Goal: Task Accomplishment & Management: Manage account settings

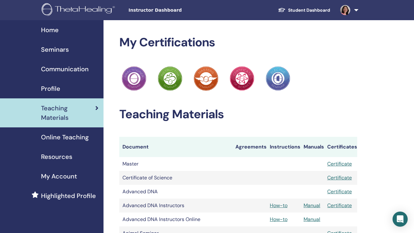
click at [51, 51] on span "Seminars" at bounding box center [55, 49] width 28 height 9
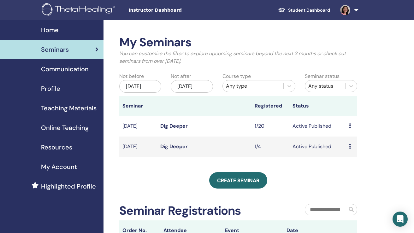
click at [351, 129] on icon at bounding box center [350, 125] width 2 height 5
click at [344, 157] on link "Attendees" at bounding box center [353, 156] width 24 height 7
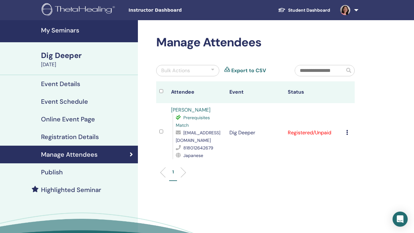
click at [313, 132] on td "Registered/Unpaid" at bounding box center [314, 132] width 58 height 59
click at [348, 132] on icon at bounding box center [347, 132] width 2 height 5
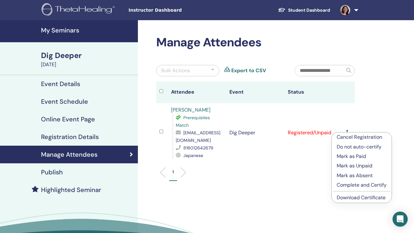
click at [354, 158] on p "Mark as Paid" at bounding box center [362, 157] width 50 height 8
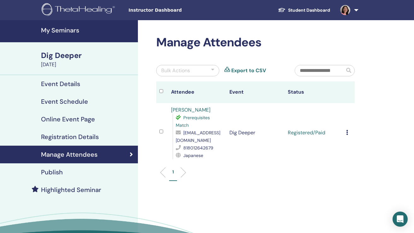
click at [348, 132] on icon at bounding box center [347, 132] width 2 height 5
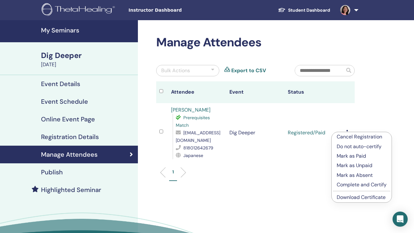
click at [347, 185] on p "Complete and Certify" at bounding box center [362, 185] width 50 height 8
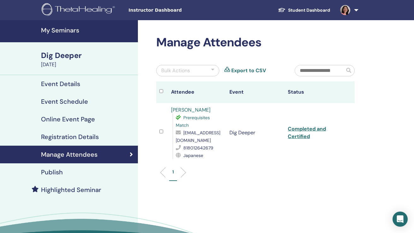
click at [68, 29] on h4 "My Seminars" at bounding box center [87, 31] width 93 height 8
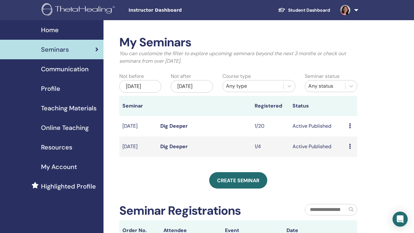
click at [349, 149] on icon at bounding box center [350, 146] width 2 height 5
click at [342, 178] on link "Attendees" at bounding box center [352, 177] width 24 height 7
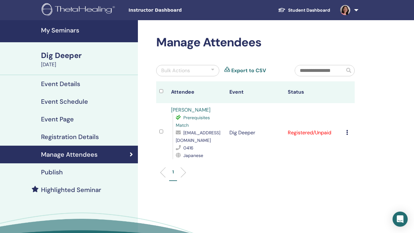
click at [346, 133] on icon at bounding box center [347, 132] width 2 height 5
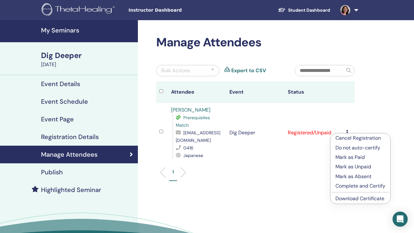
click at [346, 158] on p "Mark as Paid" at bounding box center [361, 158] width 50 height 8
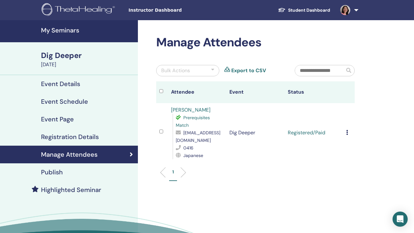
click at [348, 132] on icon at bounding box center [347, 132] width 2 height 5
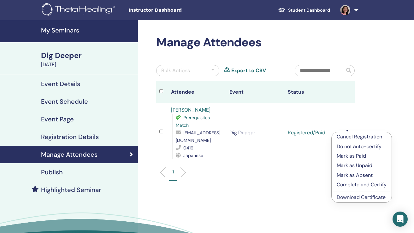
click at [345, 184] on p "Complete and Certify" at bounding box center [362, 185] width 50 height 8
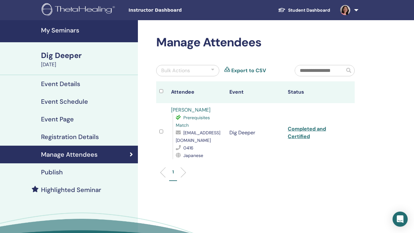
scroll to position [3, 0]
